Goal: Check status: Check status

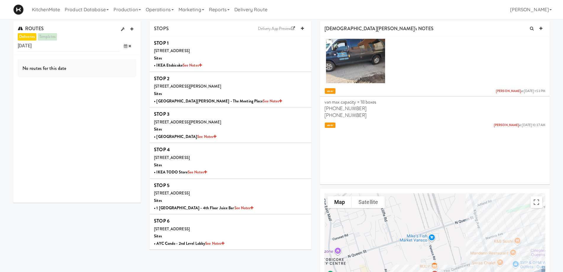
click at [125, 46] on icon at bounding box center [126, 46] width 4 height 4
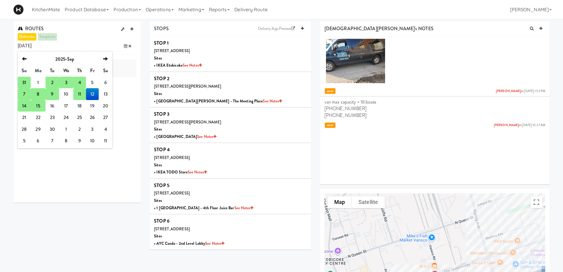
click at [24, 106] on td "14" at bounding box center [24, 106] width 13 height 12
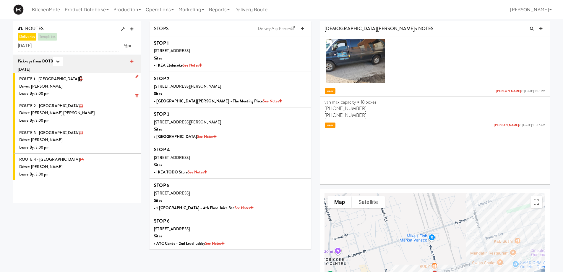
click at [79, 79] on icon at bounding box center [81, 79] width 4 height 4
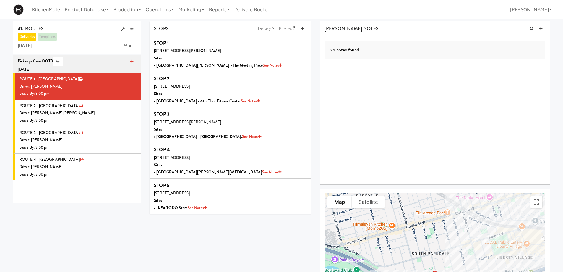
click at [123, 45] on span at bounding box center [127, 46] width 17 height 11
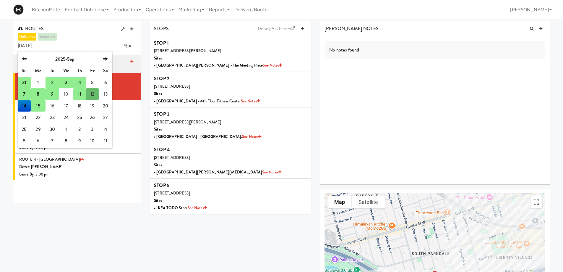
click at [41, 103] on td "15" at bounding box center [38, 106] width 15 height 12
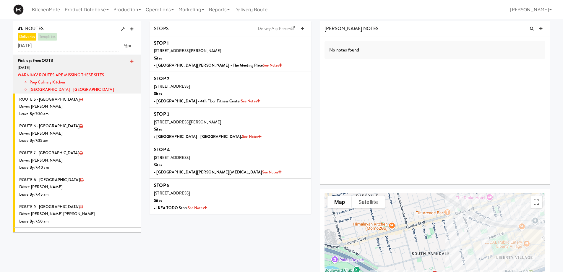
click at [127, 46] on span at bounding box center [127, 46] width 17 height 11
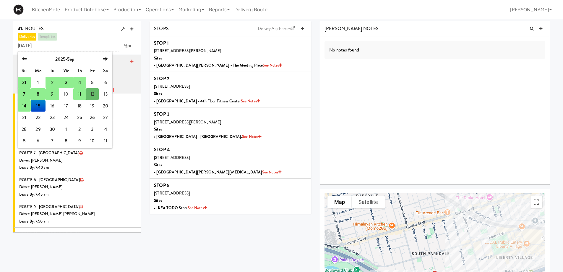
click at [25, 106] on td "14" at bounding box center [24, 106] width 13 height 12
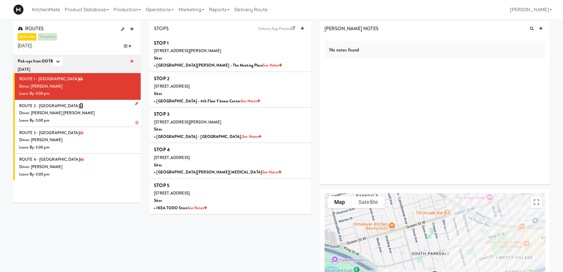
click at [80, 104] on icon at bounding box center [82, 106] width 4 height 4
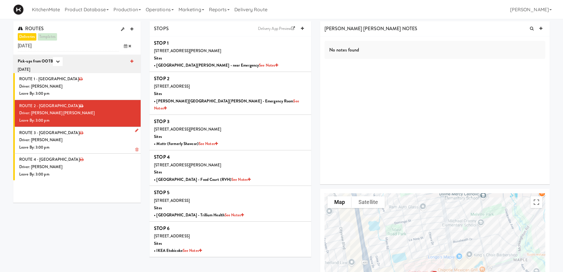
click at [49, 133] on li "ROUTE 3 - Idle Driver: [PERSON_NAME] Leave By: 3:00 pm" at bounding box center [76, 140] width 127 height 27
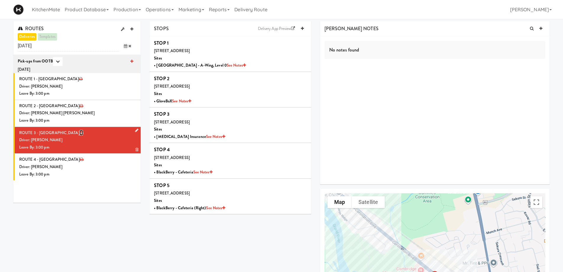
click at [80, 131] on icon at bounding box center [82, 133] width 4 height 4
click at [80, 160] on icon at bounding box center [82, 159] width 4 height 4
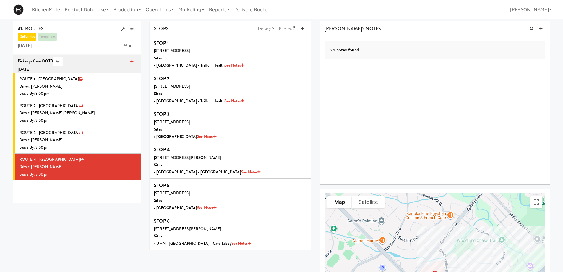
click at [126, 46] on icon at bounding box center [126, 46] width 4 height 4
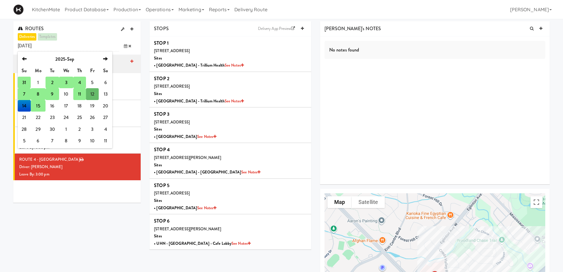
click at [42, 104] on td "15" at bounding box center [38, 106] width 15 height 12
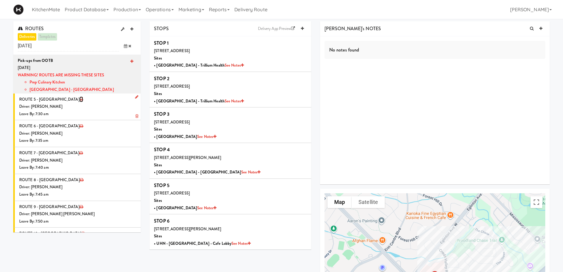
click at [80, 99] on icon at bounding box center [82, 99] width 4 height 4
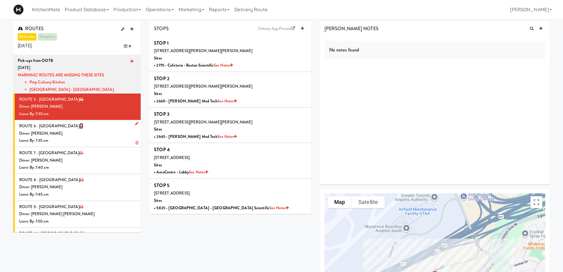
click at [80, 125] on icon at bounding box center [82, 126] width 4 height 4
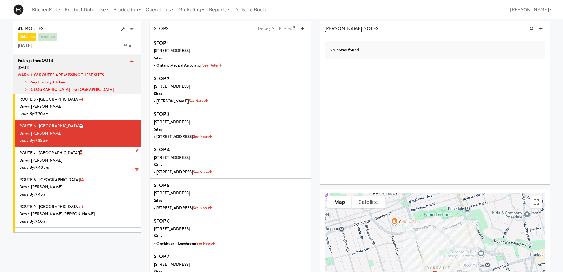
click at [79, 153] on icon at bounding box center [81, 153] width 4 height 4
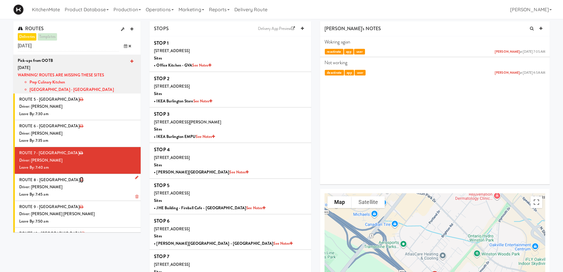
click at [80, 181] on icon at bounding box center [82, 180] width 4 height 4
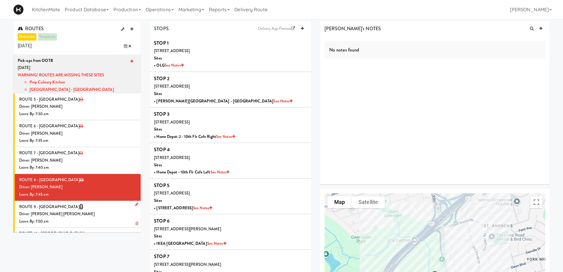
click at [80, 206] on icon at bounding box center [82, 207] width 4 height 4
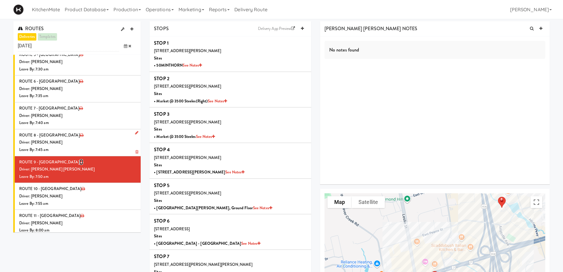
scroll to position [49, 0]
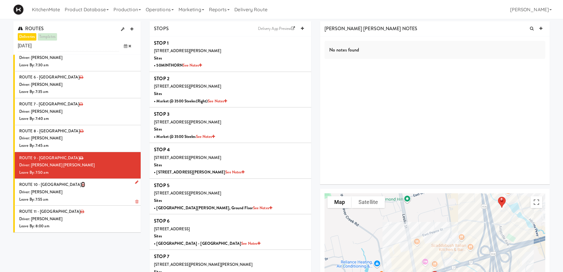
click at [81, 184] on icon at bounding box center [83, 184] width 4 height 4
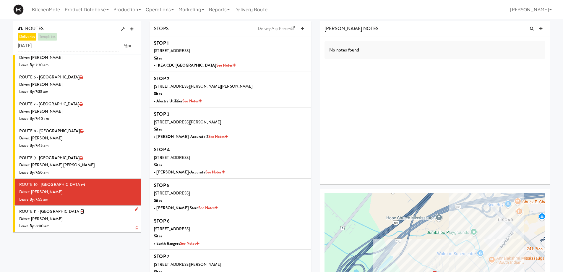
click at [80, 213] on icon at bounding box center [82, 211] width 4 height 4
